Goal: Information Seeking & Learning: Learn about a topic

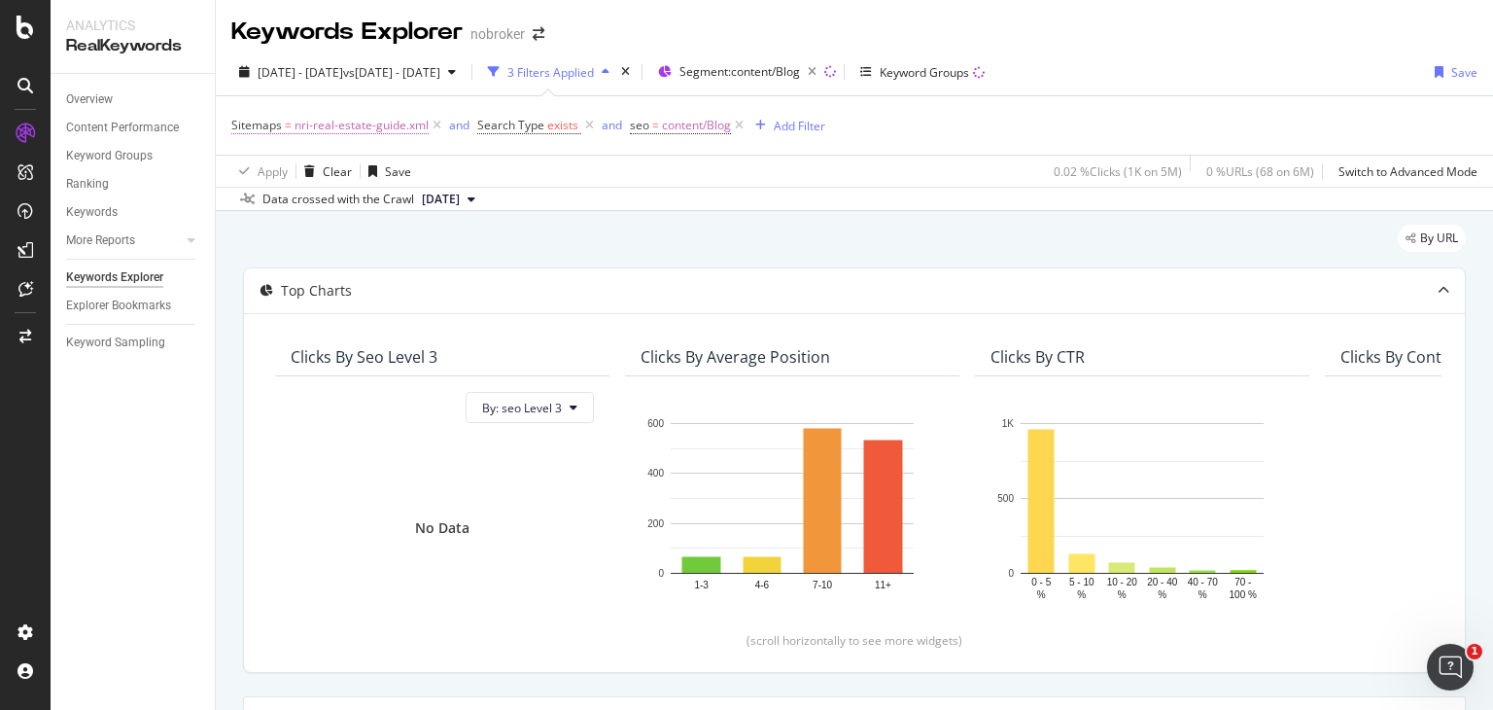
click at [357, 125] on span "nri-real-estate-guide.xml" at bounding box center [362, 125] width 134 height 27
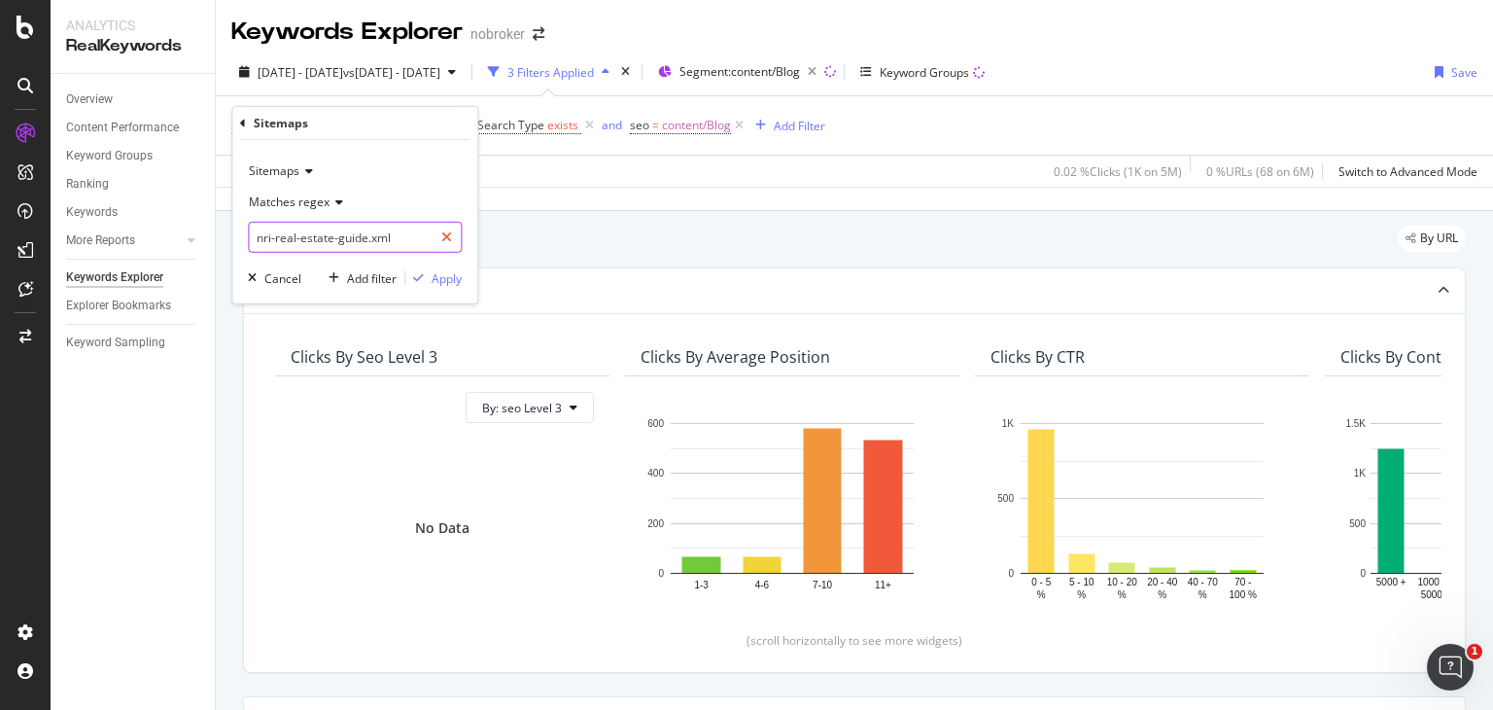
click at [453, 231] on div at bounding box center [447, 237] width 28 height 31
click at [362, 244] on input "text" at bounding box center [355, 237] width 212 height 31
paste input "real-estate-legal-guide.xml"
type input "real-estate-legal-guide.xml"
click at [448, 276] on div "Apply" at bounding box center [447, 277] width 30 height 17
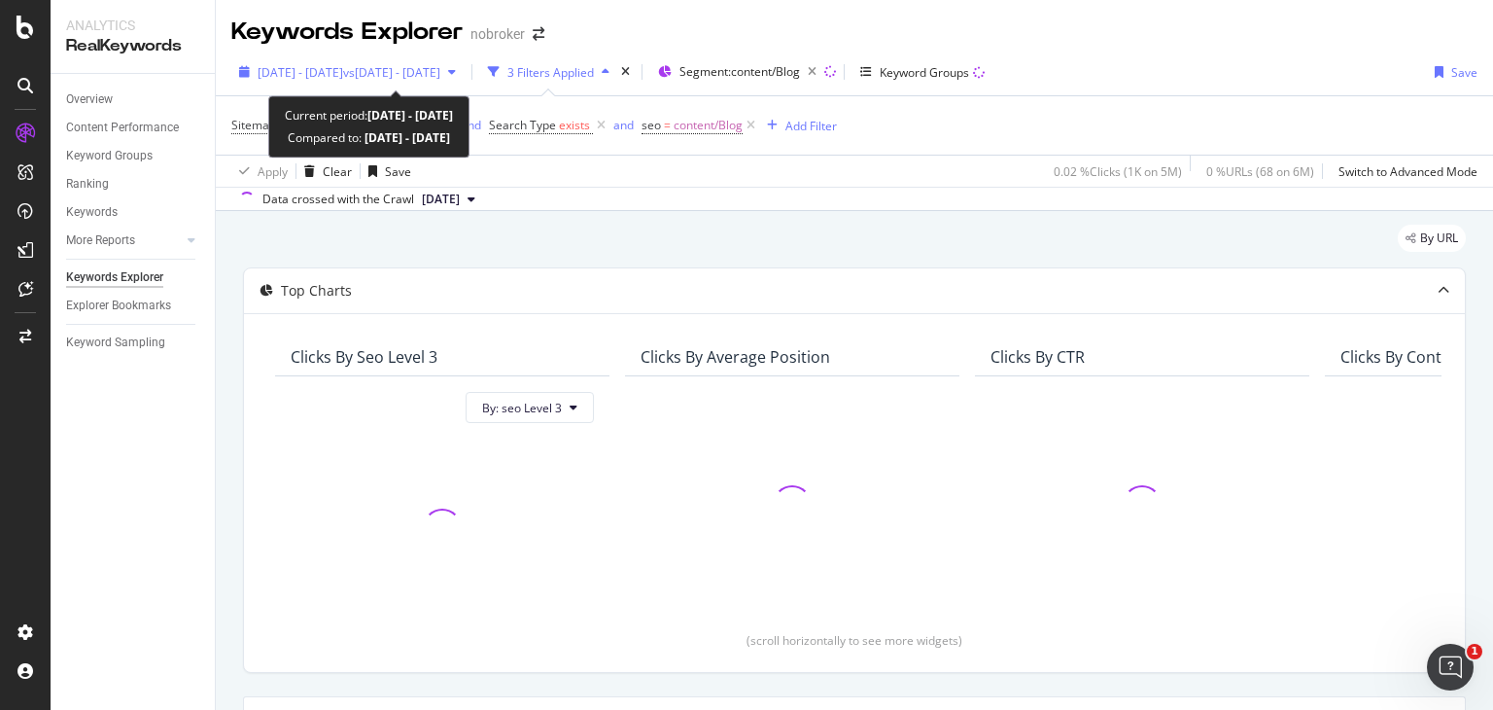
click at [440, 67] on span "vs [DATE] - [DATE]" at bounding box center [391, 72] width 97 height 17
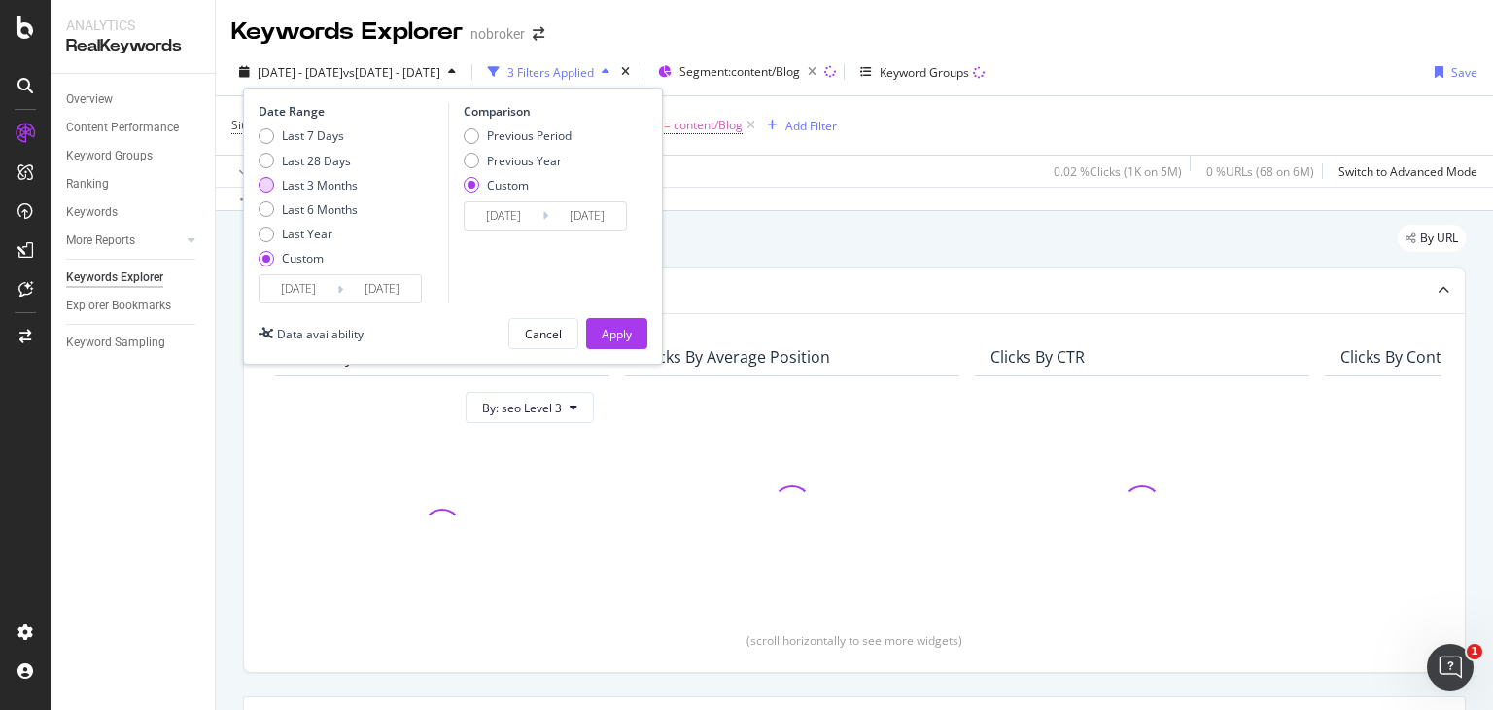
click at [263, 183] on div "Last 3 Months" at bounding box center [267, 185] width 16 height 16
type input "[DATE]"
click at [474, 132] on div "Previous Period" at bounding box center [472, 136] width 16 height 16
type input "[DATE]"
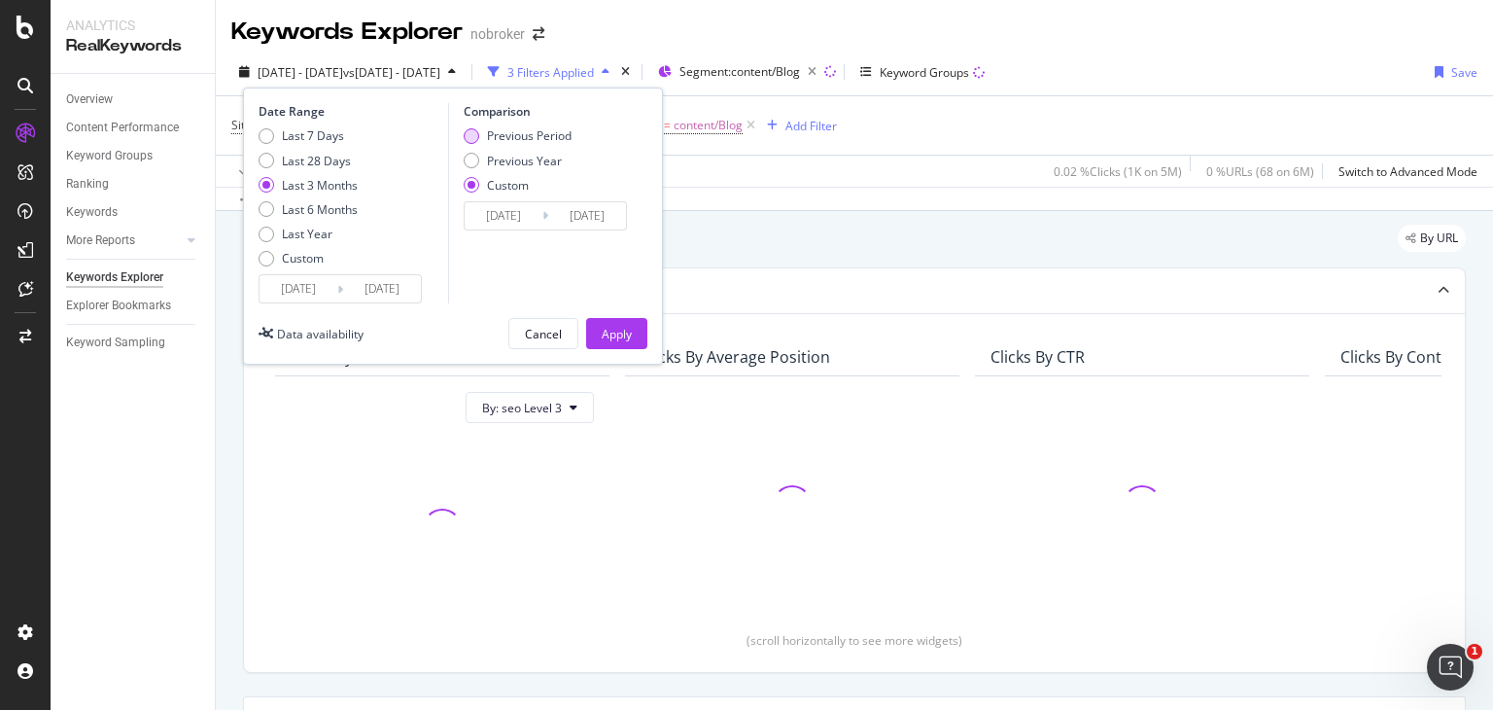
type input "[DATE]"
click at [633, 334] on button "Apply" at bounding box center [616, 333] width 61 height 31
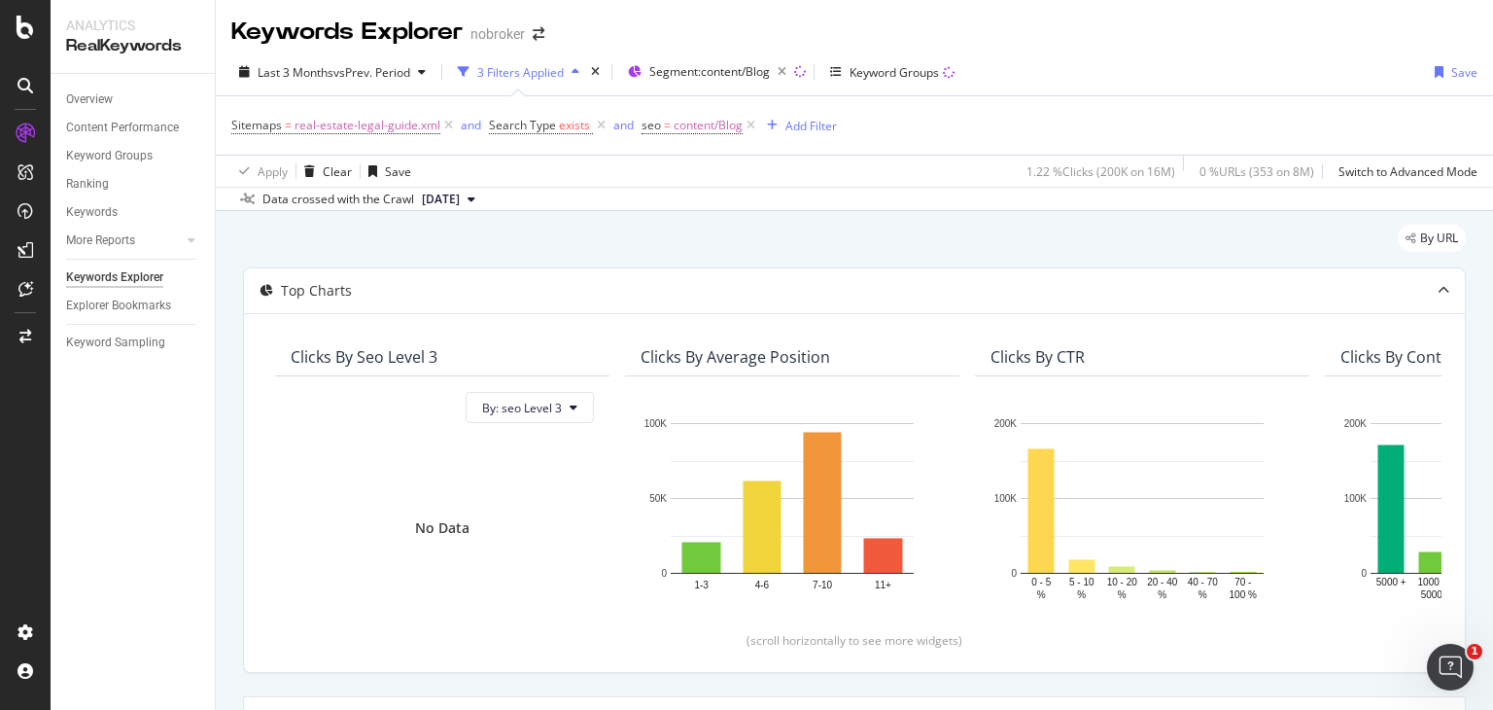
click at [582, 264] on div "By URL" at bounding box center [854, 246] width 1223 height 43
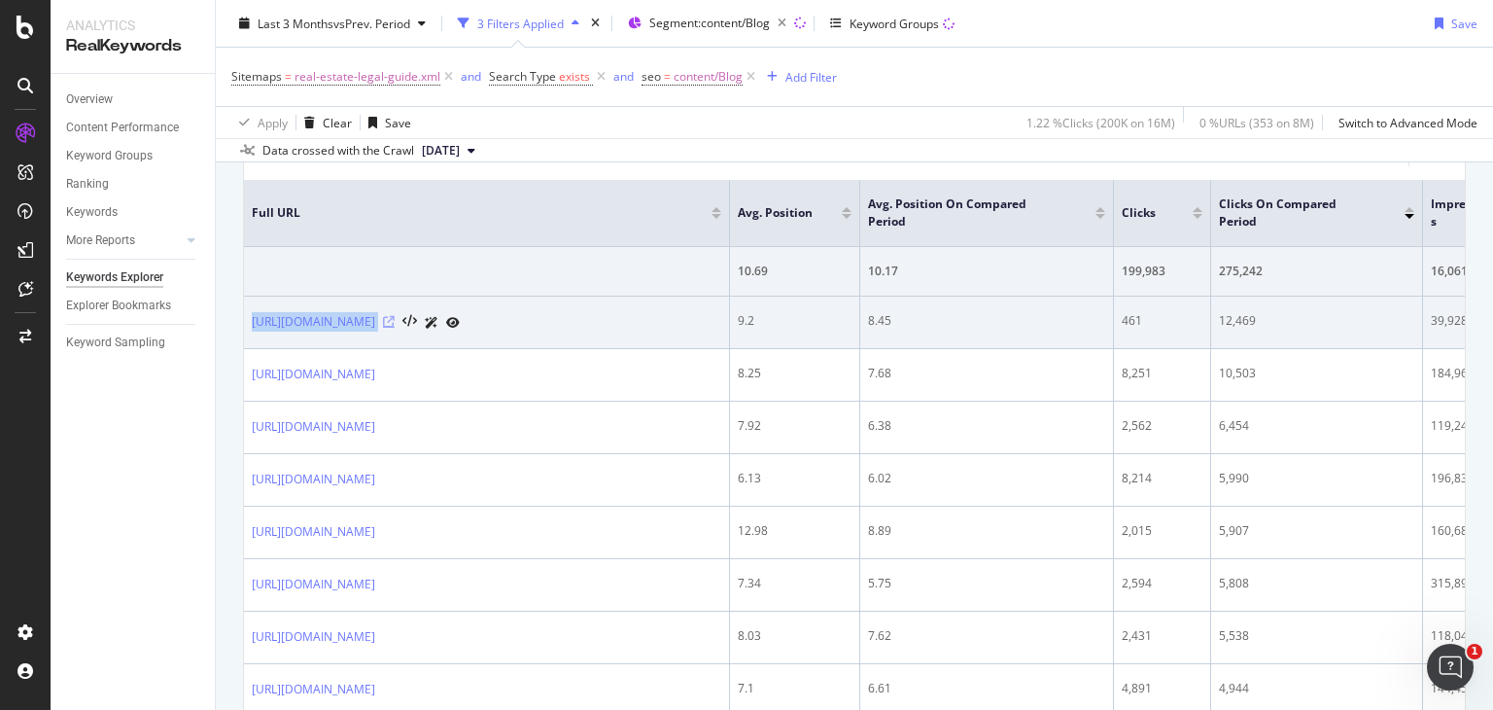
drag, startPoint x: 249, startPoint y: 321, endPoint x: 530, endPoint y: 314, distance: 281.0
click at [530, 314] on td "[URL][DOMAIN_NAME]" at bounding box center [487, 323] width 486 height 52
copy div "[URL][DOMAIN_NAME]"
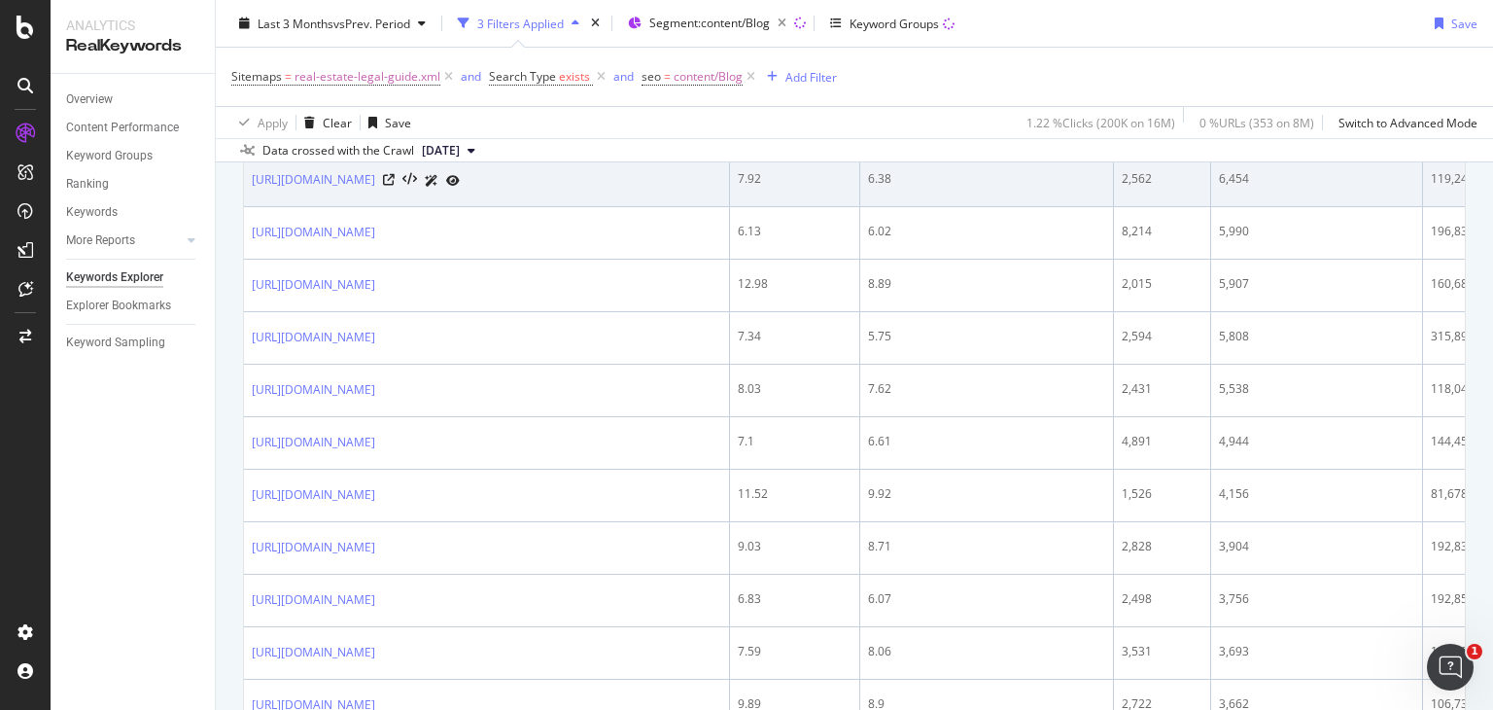
scroll to position [913, 0]
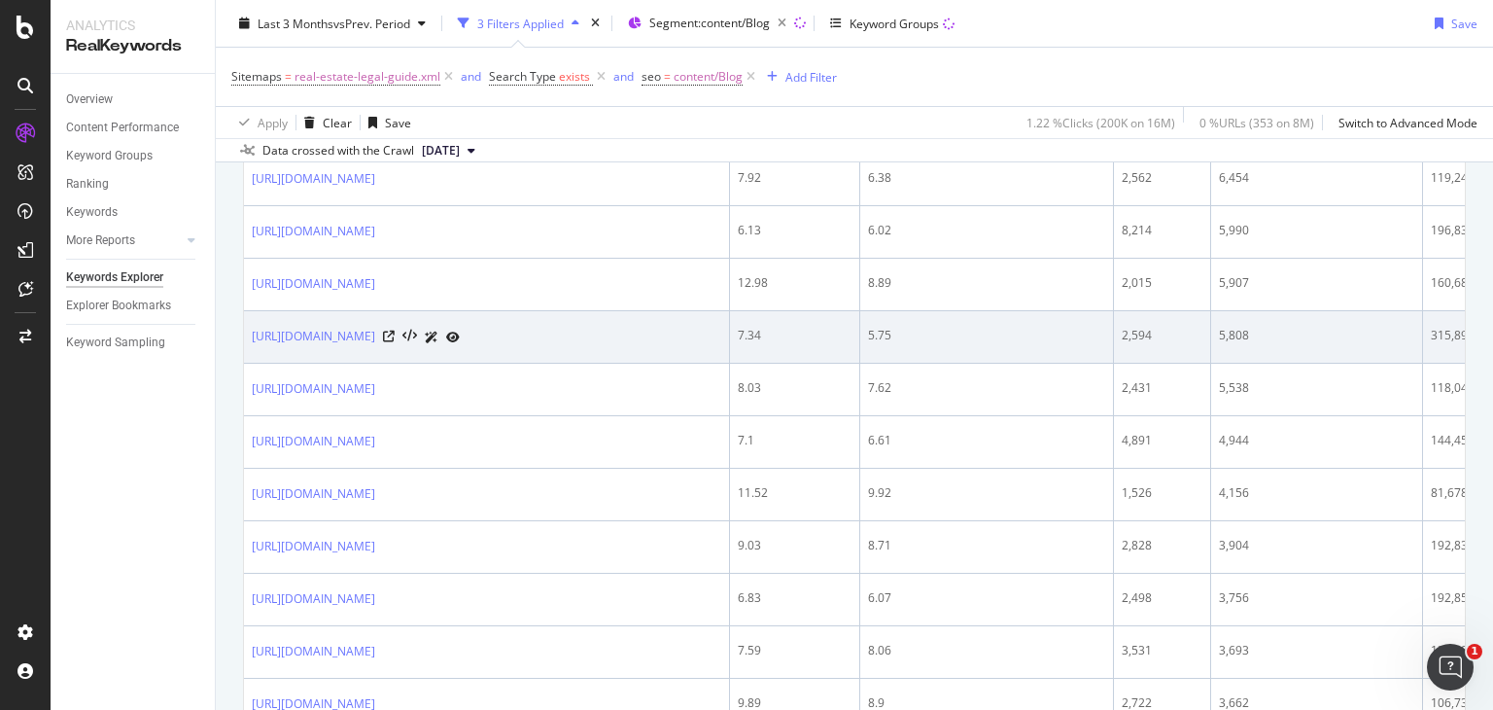
drag, startPoint x: 243, startPoint y: 338, endPoint x: 525, endPoint y: 339, distance: 281.9
click at [525, 339] on td "[URL][DOMAIN_NAME]" at bounding box center [487, 337] width 486 height 52
copy link "[URL][DOMAIN_NAME]"
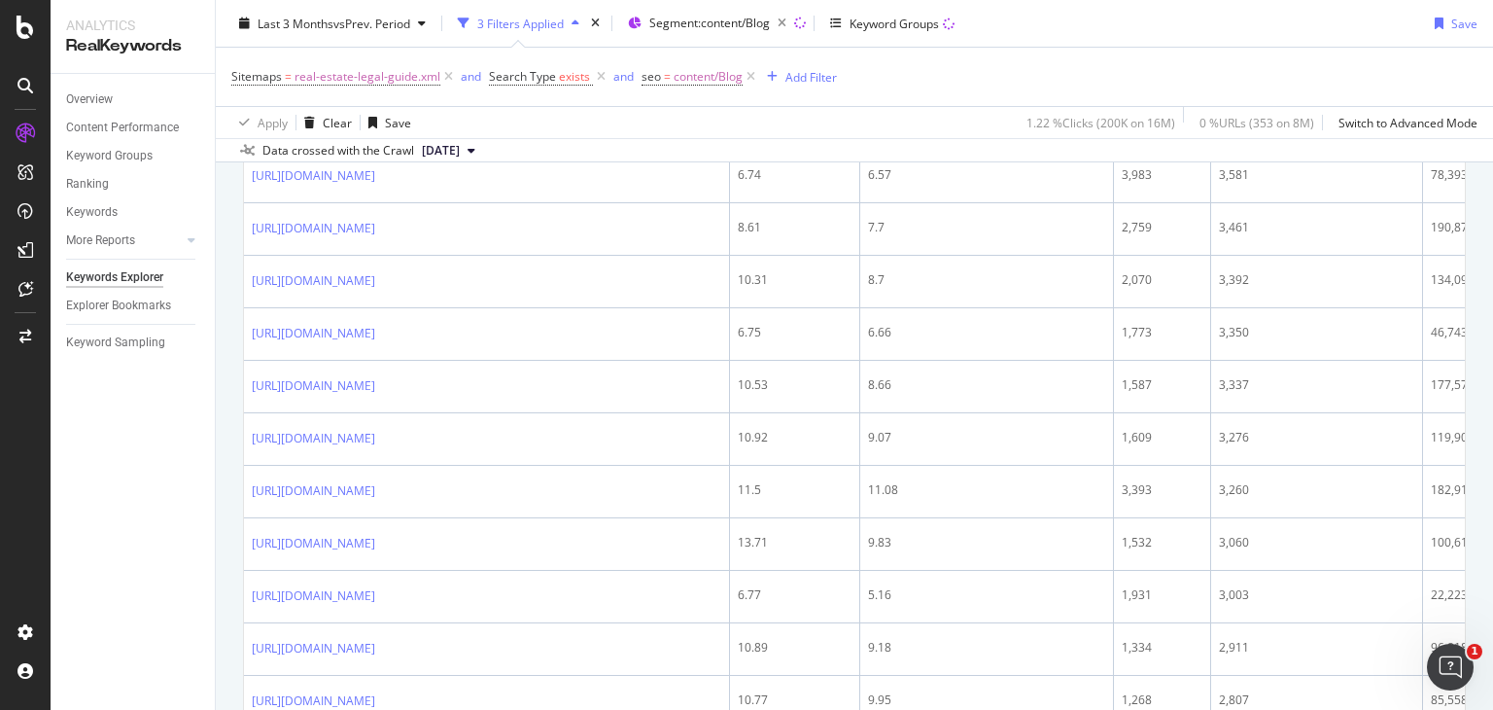
scroll to position [1598, 0]
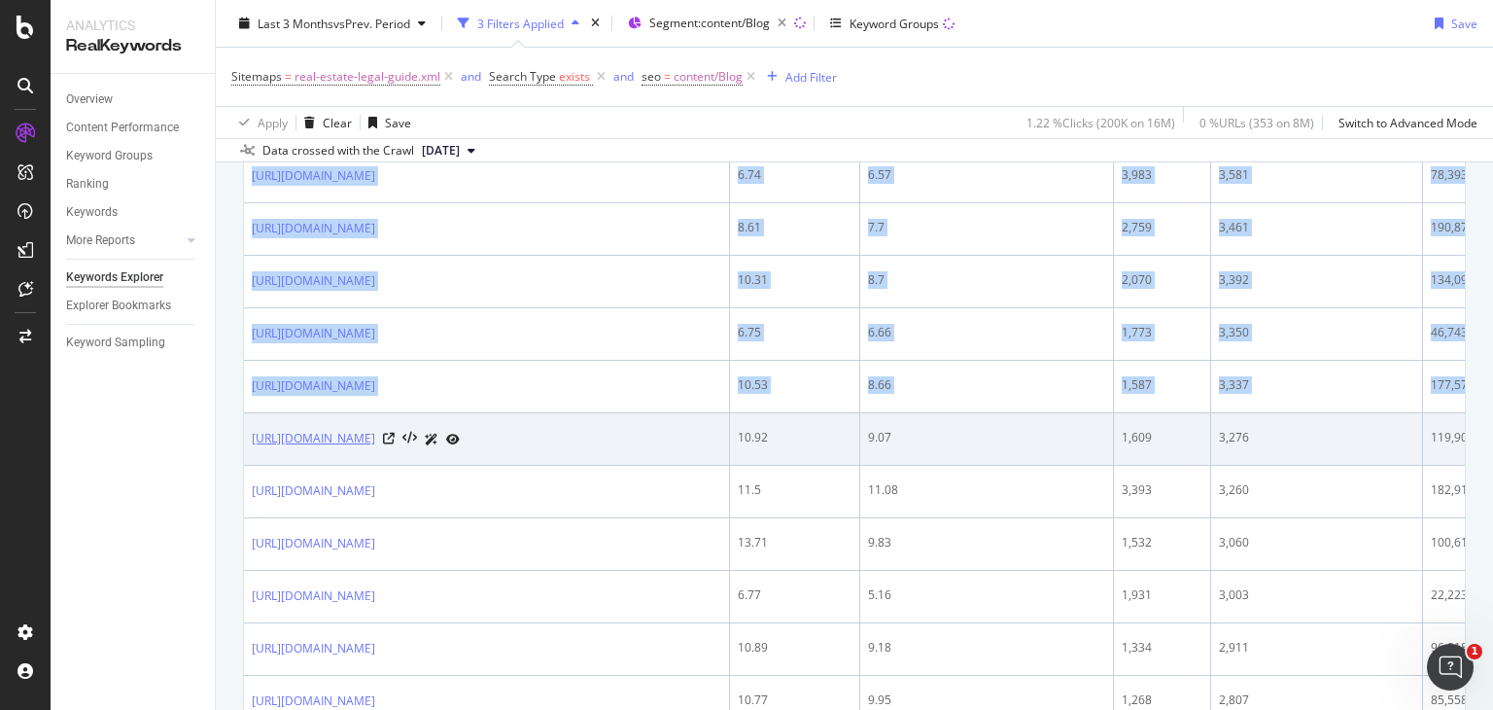
drag, startPoint x: 232, startPoint y: 460, endPoint x: 253, endPoint y: 466, distance: 21.2
click at [253, 466] on div "By URL Top Charts Clicks By seo Level 3 By: seo Level 3 No Data Clicks By Avera…" at bounding box center [854, 356] width 1277 height 3486
click at [322, 448] on link "[URL][DOMAIN_NAME]" at bounding box center [313, 438] width 123 height 19
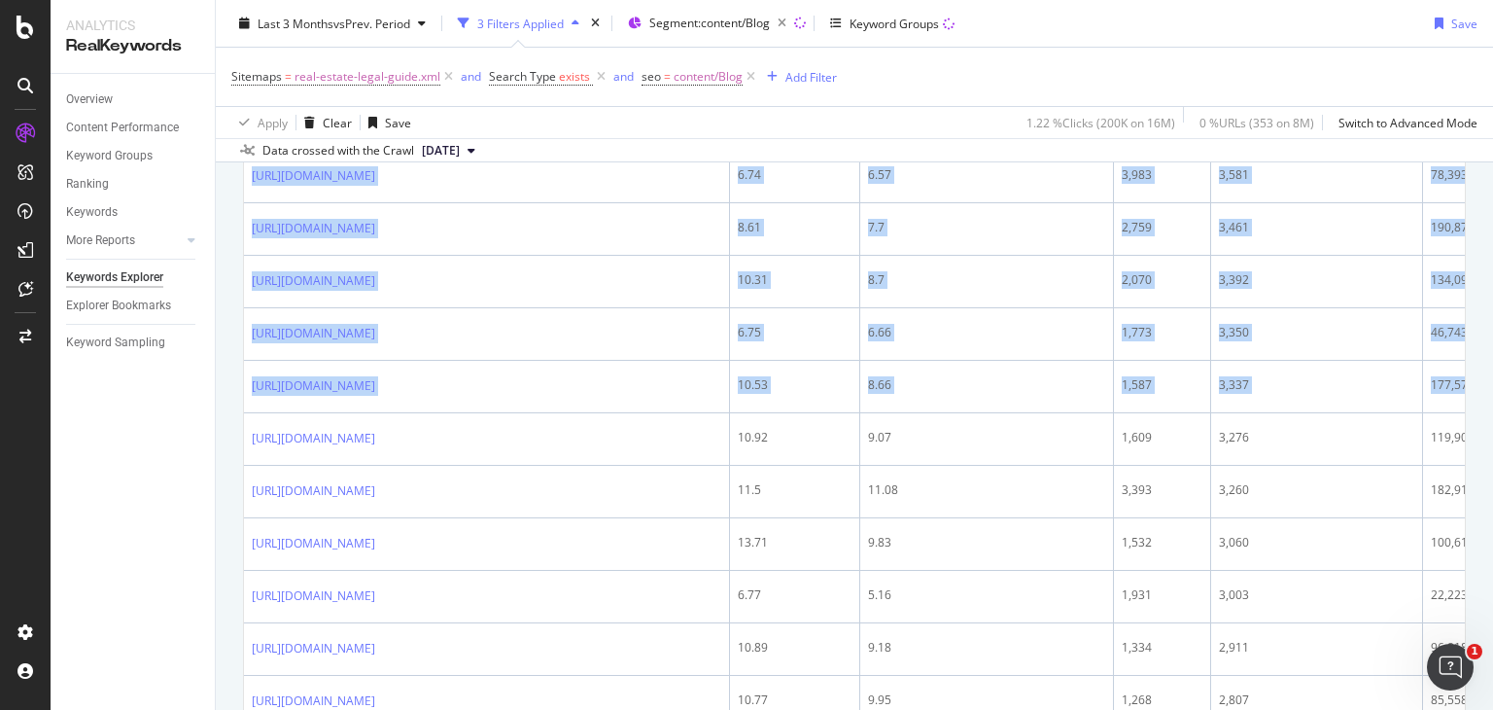
click at [206, 391] on div "Overview Content Performance Keyword Groups Ranking Keywords More Reports Count…" at bounding box center [133, 392] width 164 height 636
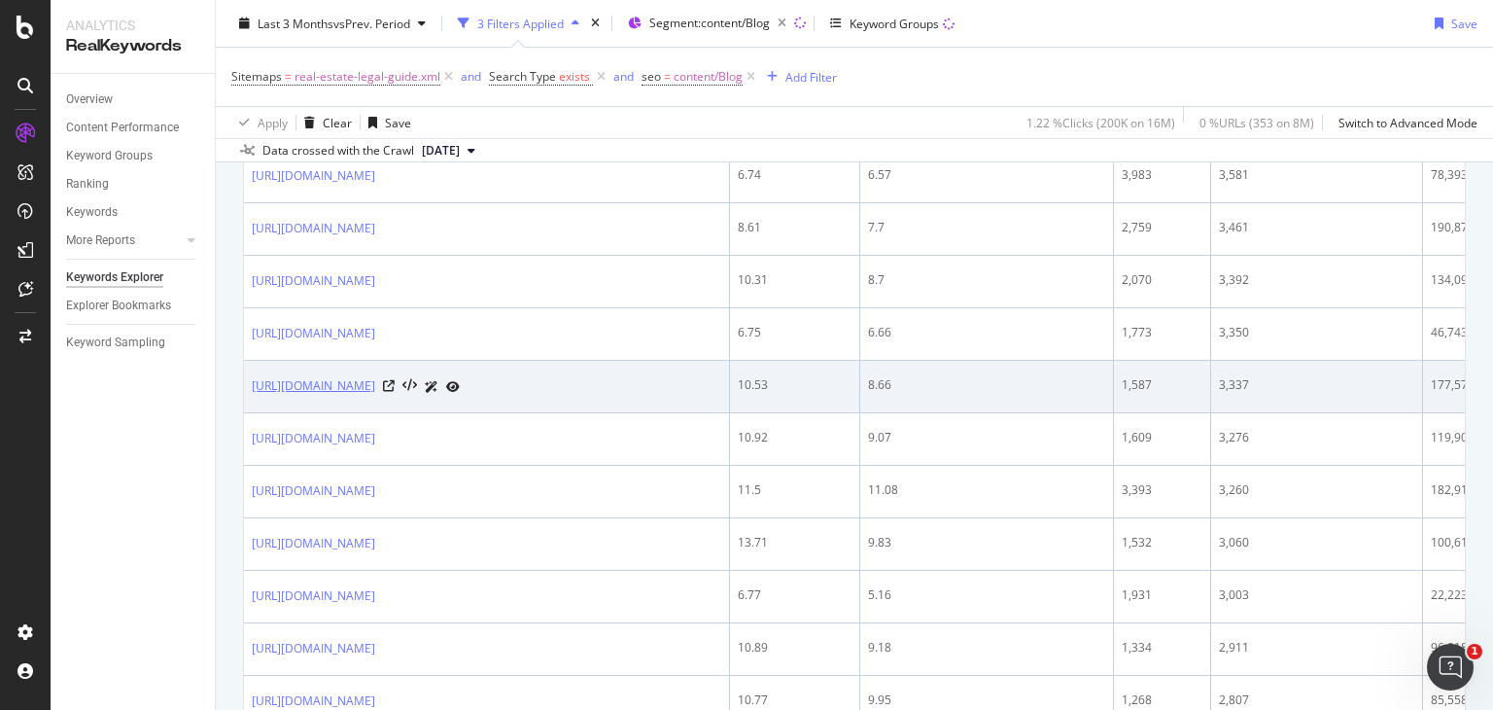
drag, startPoint x: 249, startPoint y: 393, endPoint x: 285, endPoint y: 412, distance: 40.9
click at [285, 412] on td "[URL][DOMAIN_NAME]" at bounding box center [487, 387] width 486 height 52
copy link "[URL][DOMAIN_NAME]"
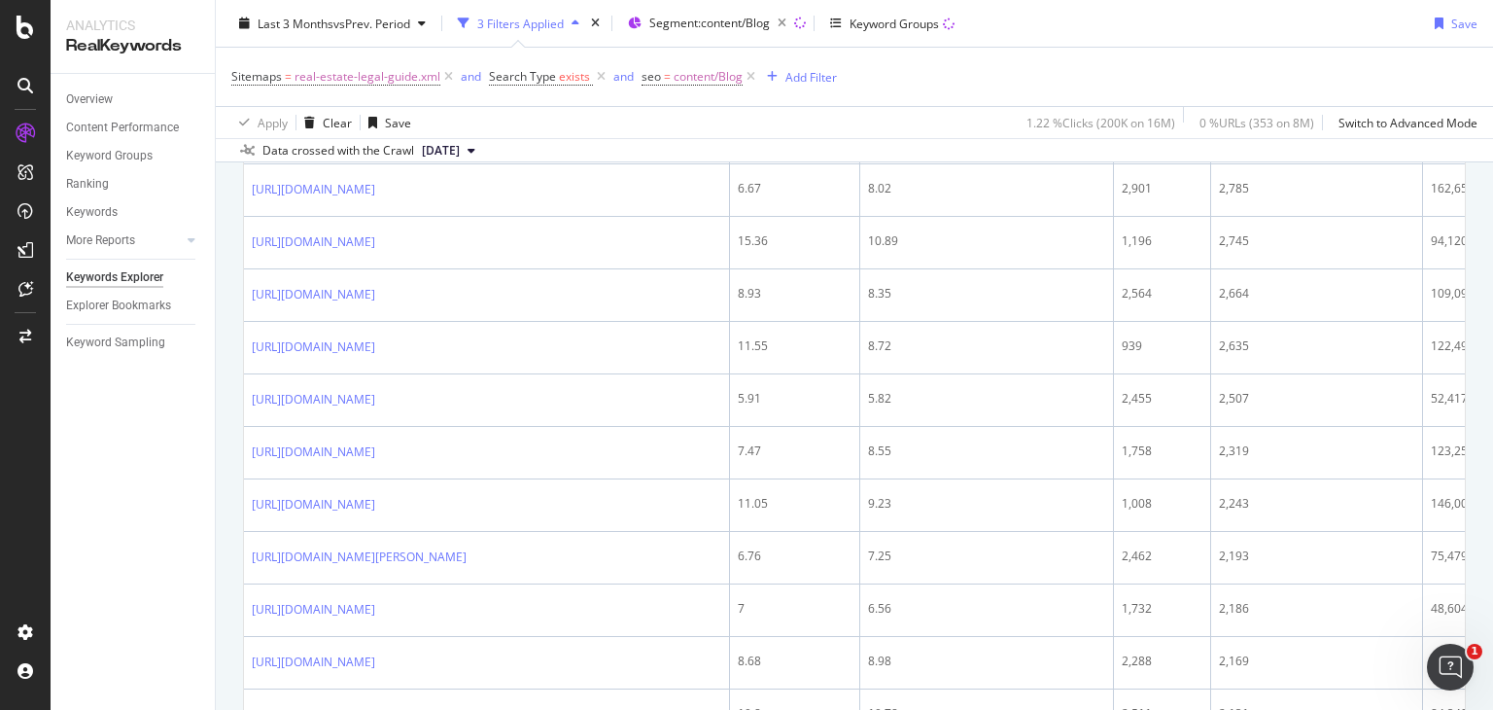
scroll to position [2168, 0]
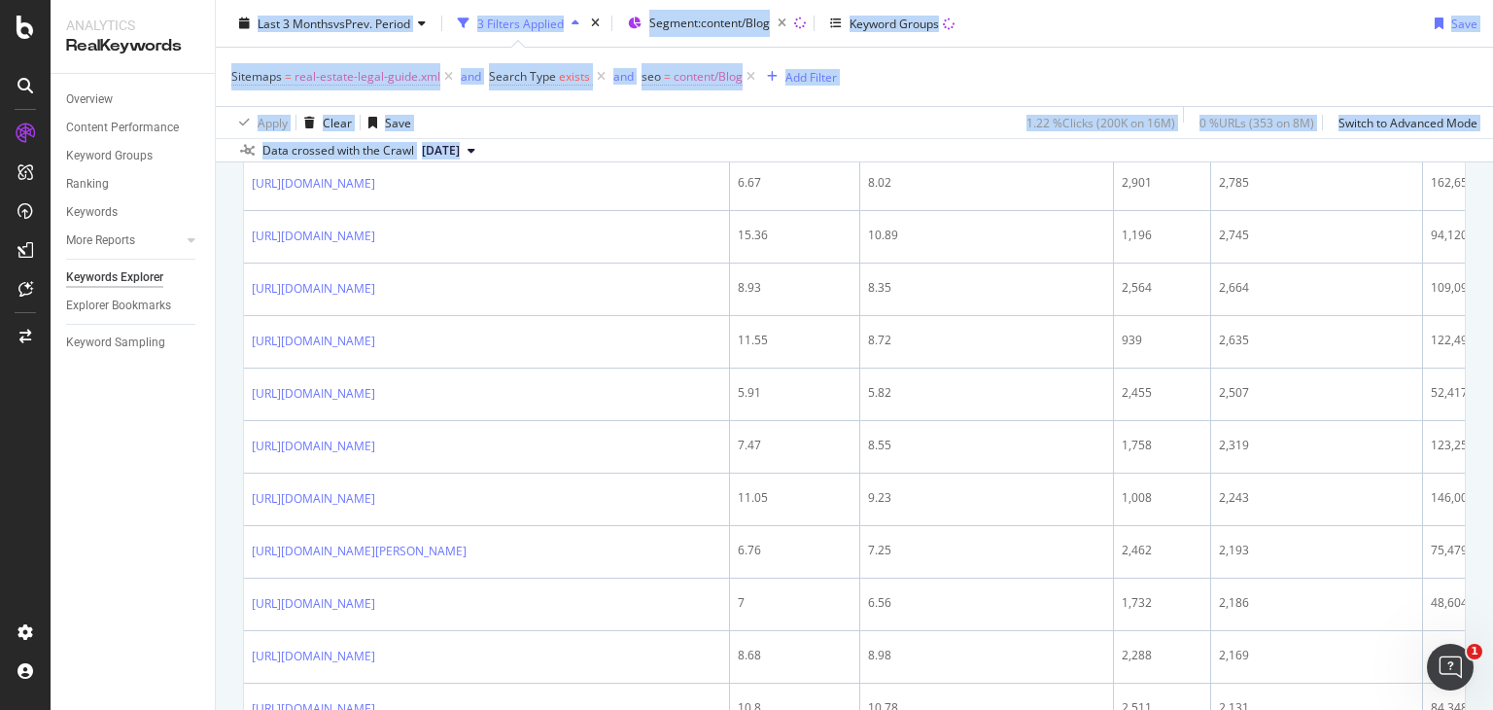
drag, startPoint x: 235, startPoint y: 557, endPoint x: 210, endPoint y: 591, distance: 42.4
click at [210, 591] on div "Analytics RealKeywords Overview Content Performance Keyword Groups Ranking Keyw…" at bounding box center [772, 355] width 1443 height 710
drag, startPoint x: 610, startPoint y: 546, endPoint x: 242, endPoint y: 542, distance: 367.5
click at [243, 542] on div "353 Entries found Add to Custom Report Export as CSV Showing 1 to 50 of 353 ent…" at bounding box center [854, 18] width 1223 height 2886
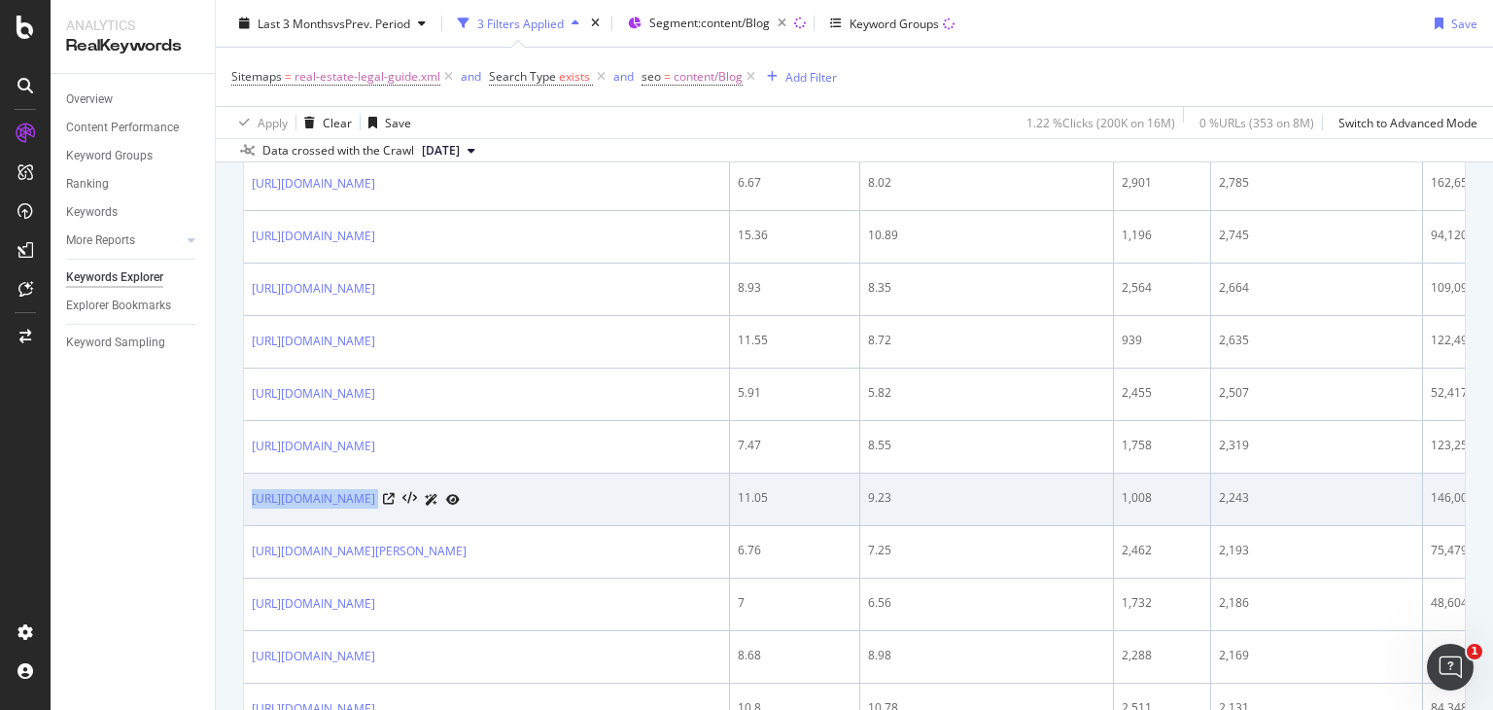
drag, startPoint x: 253, startPoint y: 552, endPoint x: 632, endPoint y: 557, distance: 379.2
click at [632, 526] on td "[URL][DOMAIN_NAME]" at bounding box center [487, 499] width 486 height 52
copy div "[URL][DOMAIN_NAME]"
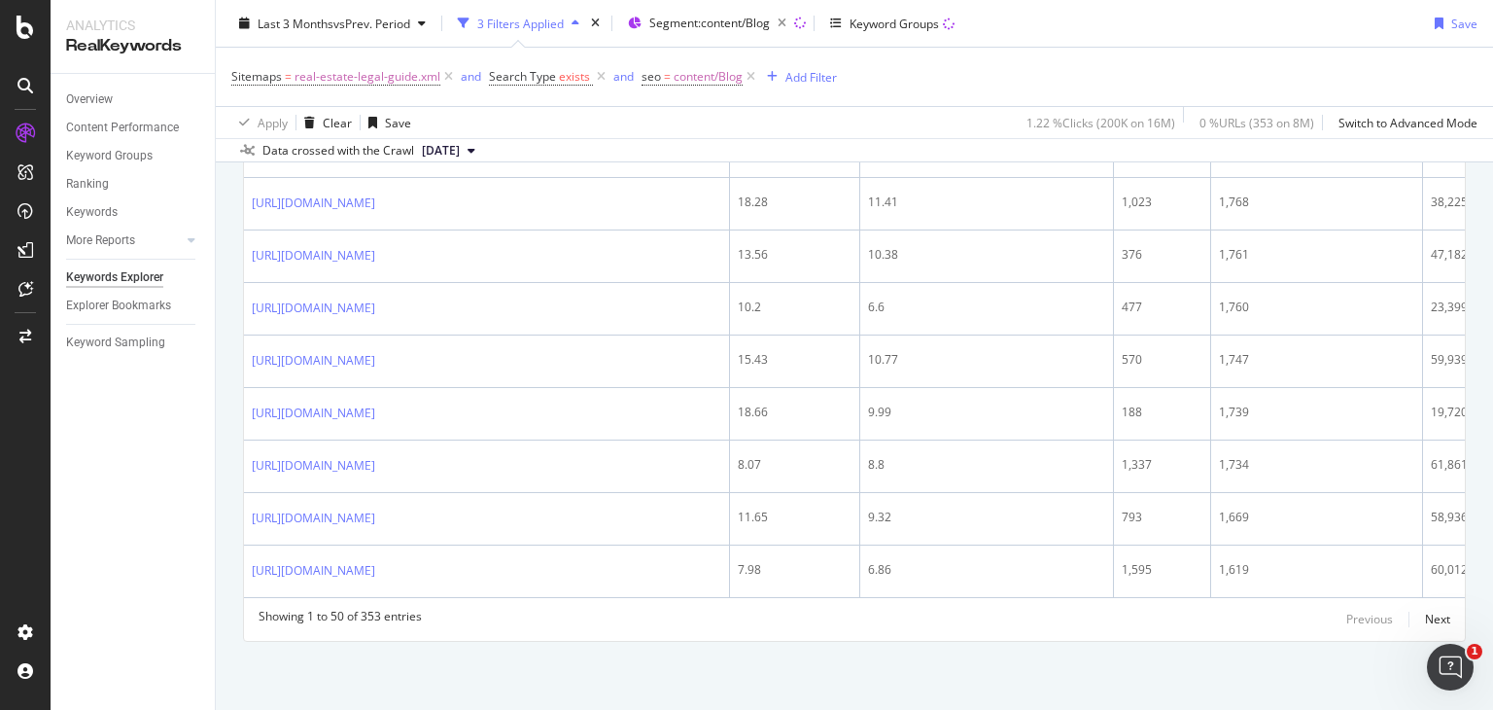
scroll to position [3195, 0]
click at [1431, 622] on div "Next" at bounding box center [1437, 619] width 25 height 17
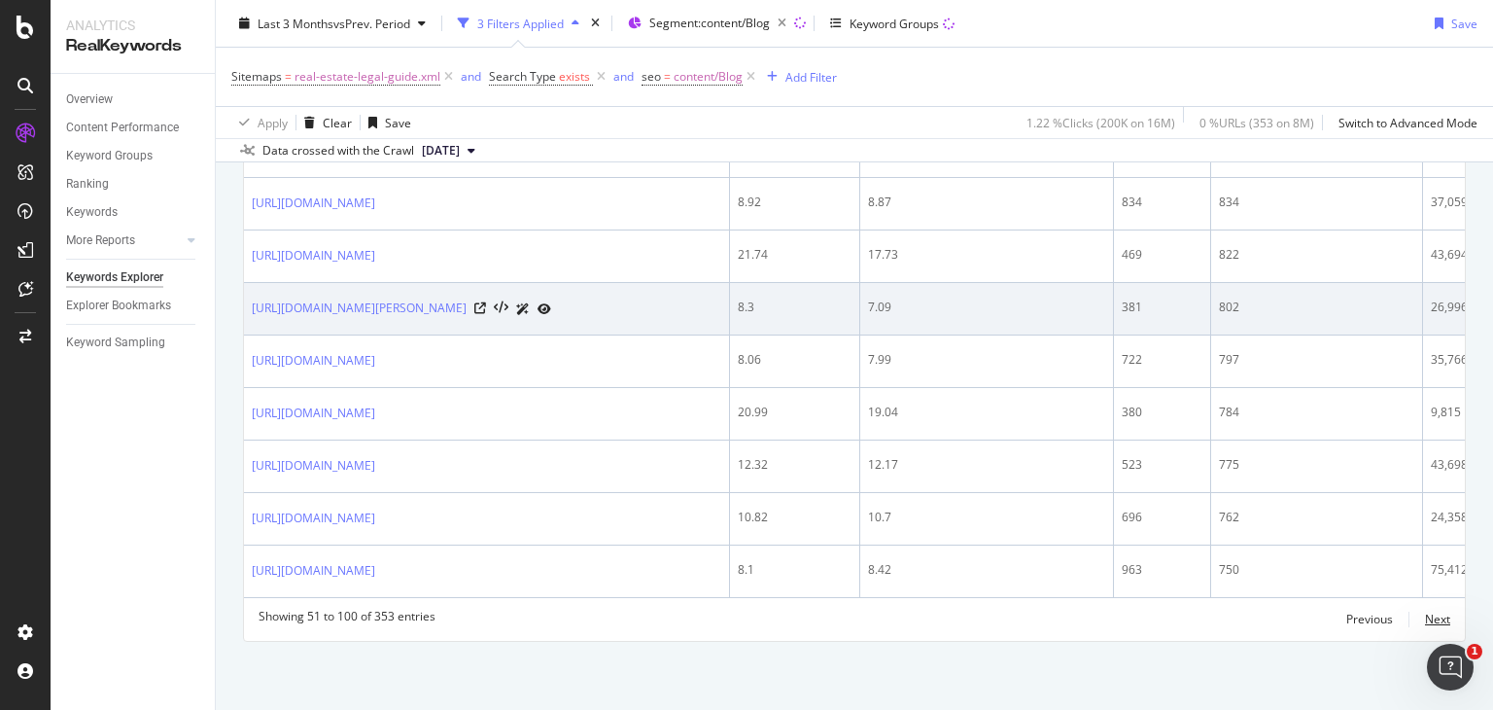
scroll to position [3033, 0]
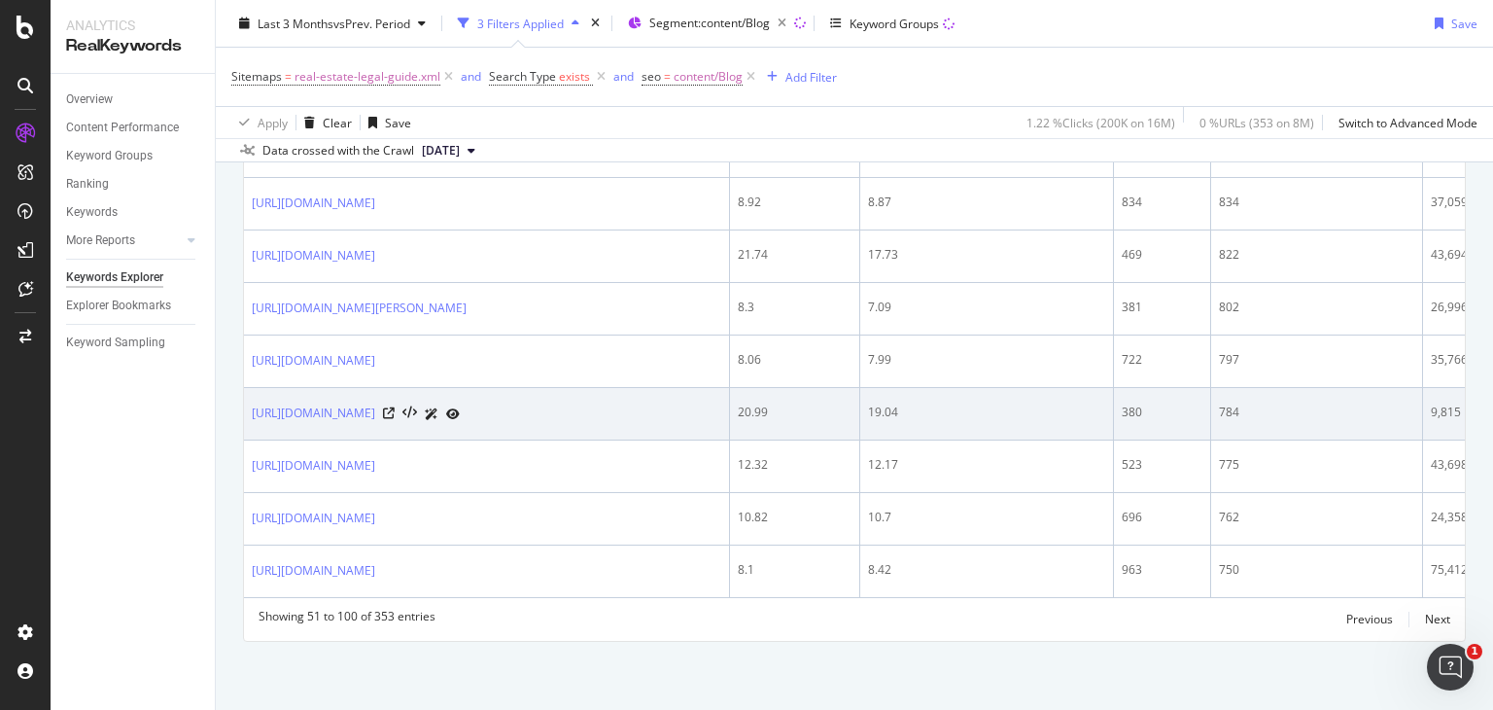
drag, startPoint x: 245, startPoint y: 416, endPoint x: 591, endPoint y: 433, distance: 346.5
click at [591, 433] on td "[URL][DOMAIN_NAME]" at bounding box center [487, 414] width 486 height 52
copy link "[URL][DOMAIN_NAME]"
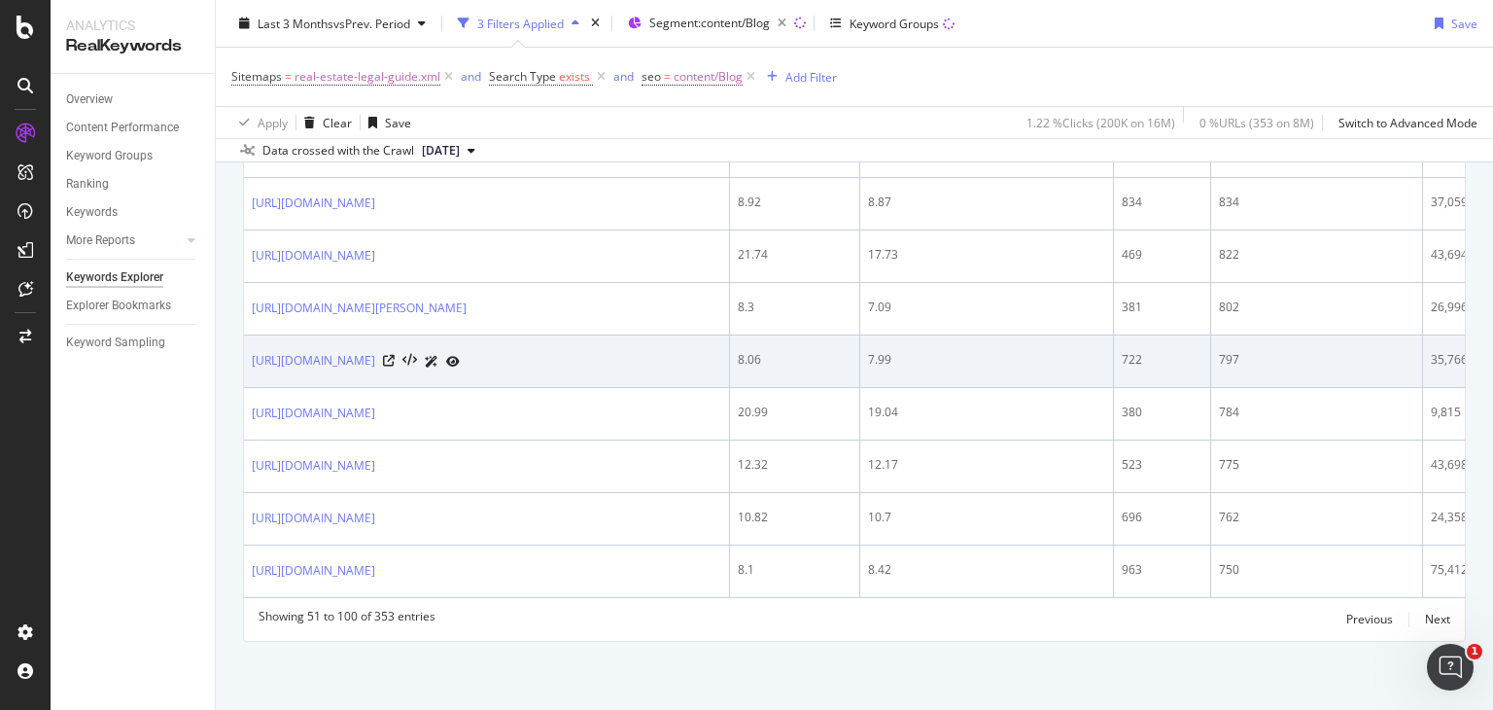
scroll to position [3064, 0]
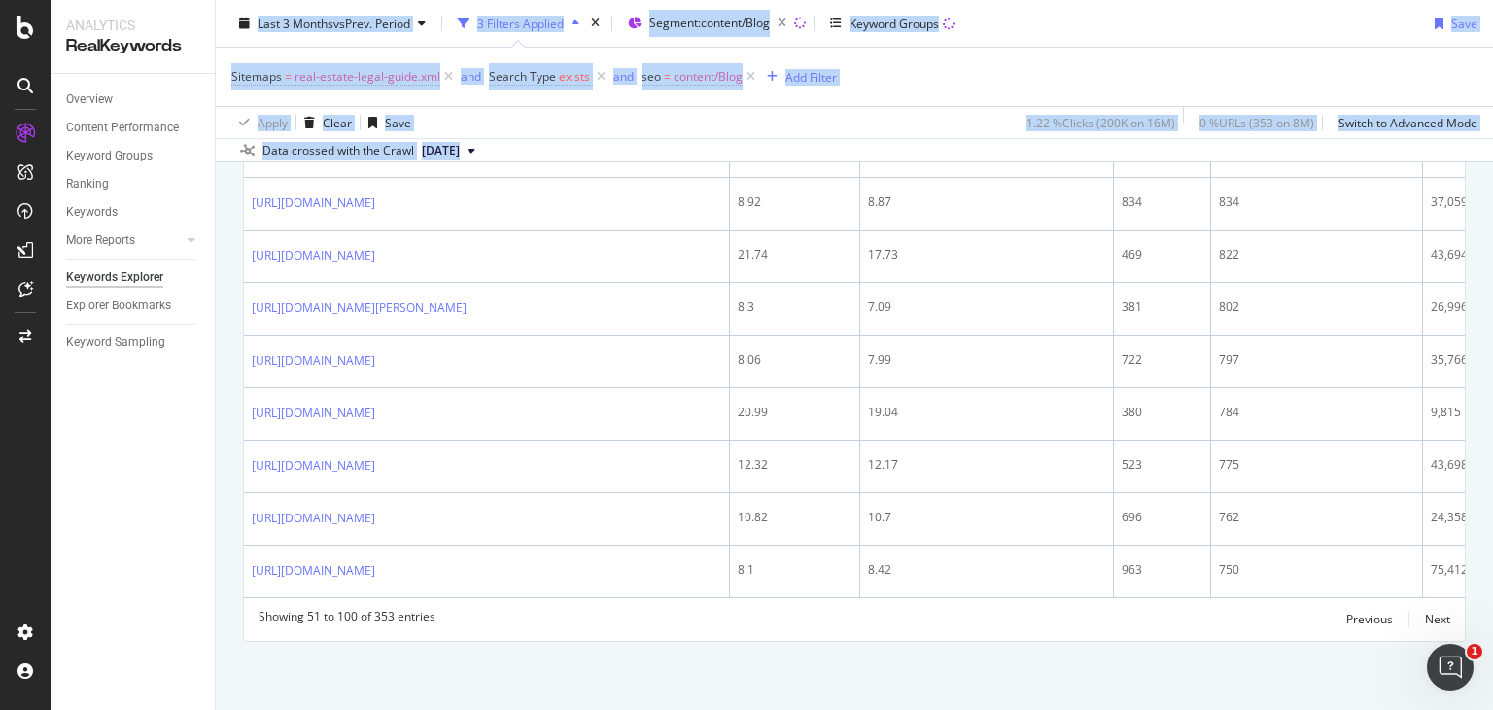
drag, startPoint x: 240, startPoint y: 448, endPoint x: 191, endPoint y: 454, distance: 49.9
click at [191, 454] on div "Analytics RealKeywords Overview Content Performance Keyword Groups Ranking Keyw…" at bounding box center [772, 355] width 1443 height 710
click at [211, 452] on div "Overview Content Performance Keyword Groups Ranking Keywords More Reports Count…" at bounding box center [133, 392] width 164 height 636
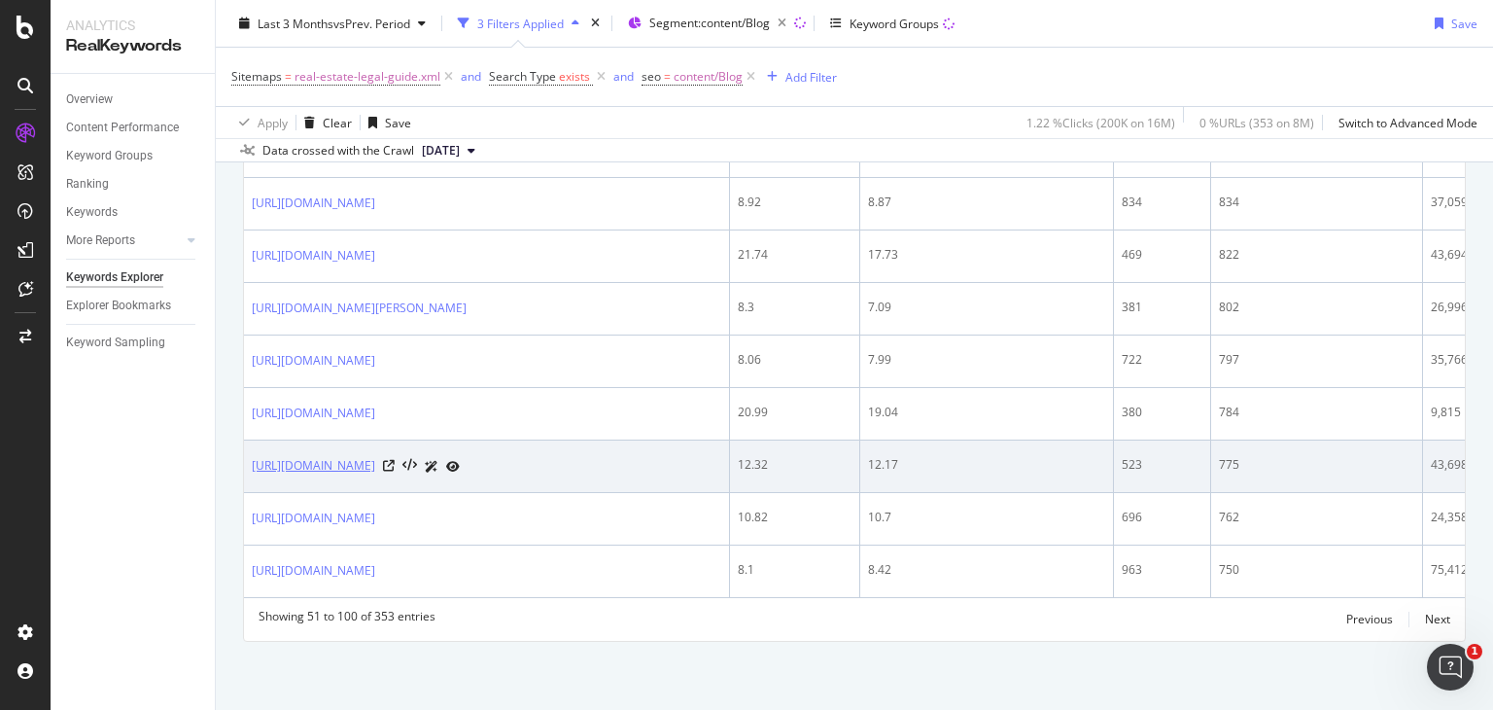
drag, startPoint x: 541, startPoint y: 437, endPoint x: 252, endPoint y: 446, distance: 288.9
click at [252, 446] on td "[URL][DOMAIN_NAME]" at bounding box center [487, 466] width 486 height 52
copy link "[URL][DOMAIN_NAME]"
